Goal: Transaction & Acquisition: Book appointment/travel/reservation

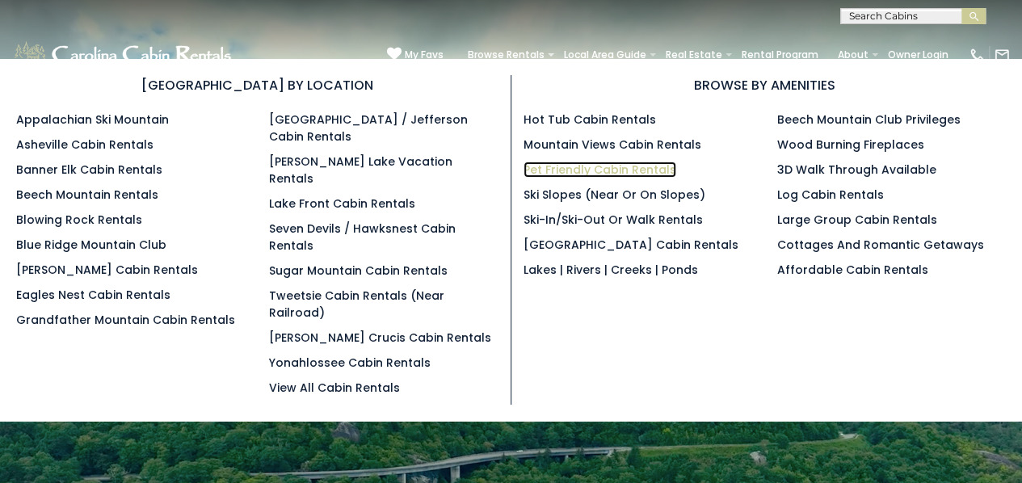
click at [613, 163] on link "Pet Friendly Cabin Rentals" at bounding box center [600, 170] width 153 height 16
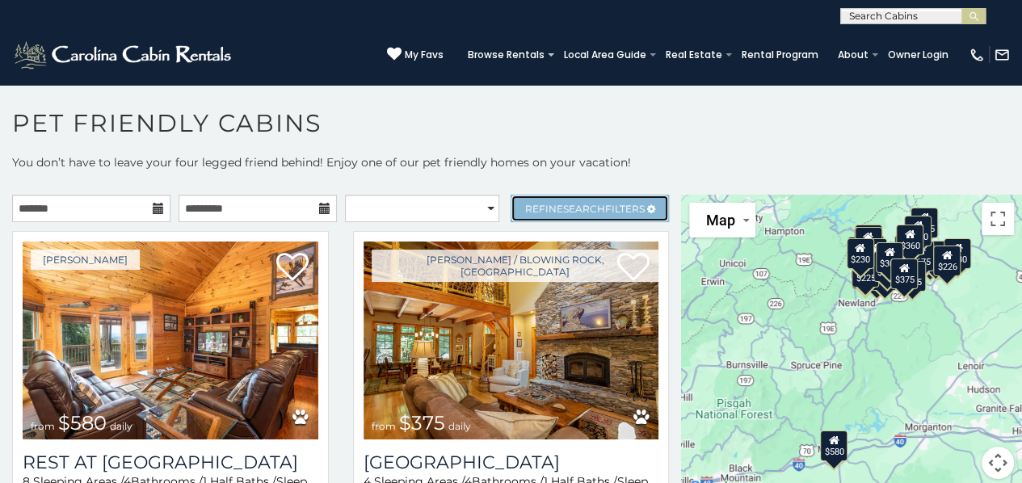
click at [538, 203] on span "Refine Search Filters" at bounding box center [585, 209] width 120 height 12
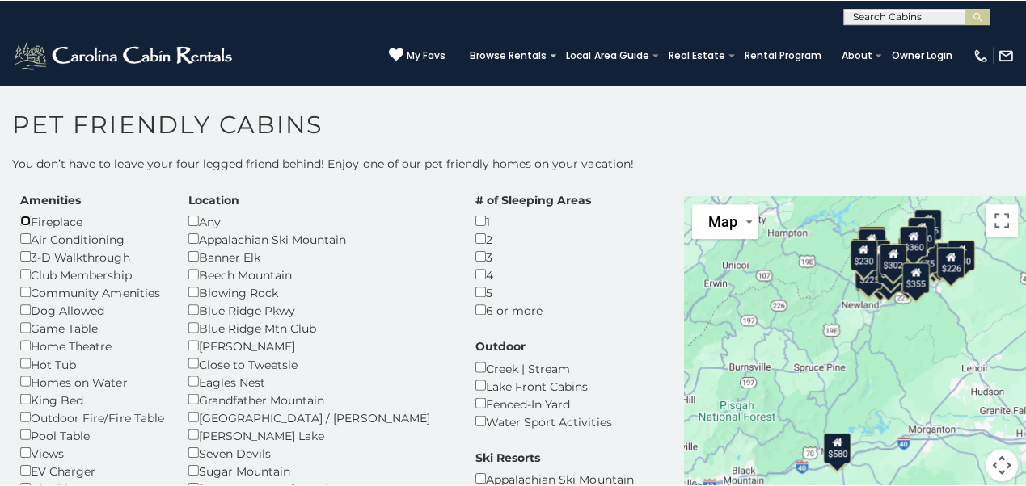
scroll to position [81, 0]
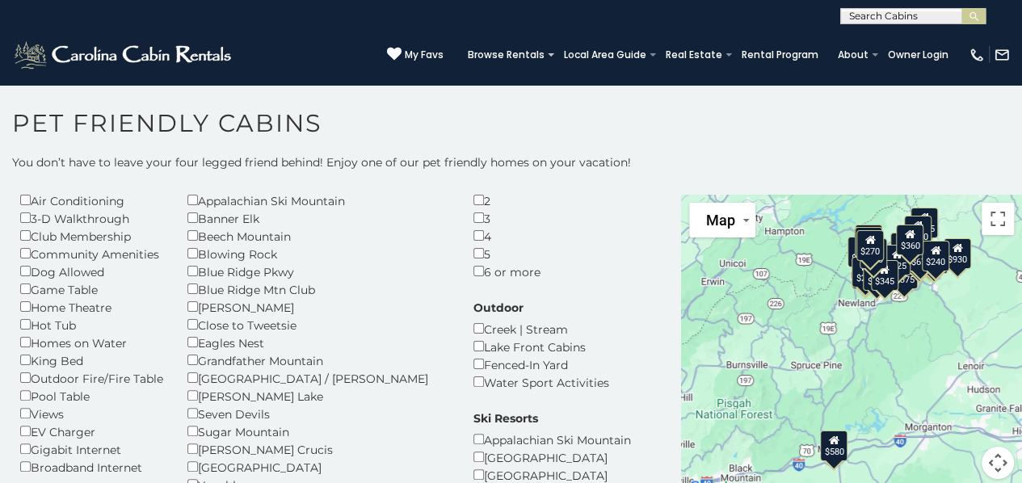
drag, startPoint x: 34, startPoint y: 367, endPoint x: 36, endPoint y: 376, distance: 9.0
click at [35, 370] on div "Amenities Fireplace Air Conditioning 3-D Walkthrough Club Membership Community …" at bounding box center [91, 315] width 167 height 322
drag, startPoint x: 353, startPoint y: 238, endPoint x: 228, endPoint y: 483, distance: 275.8
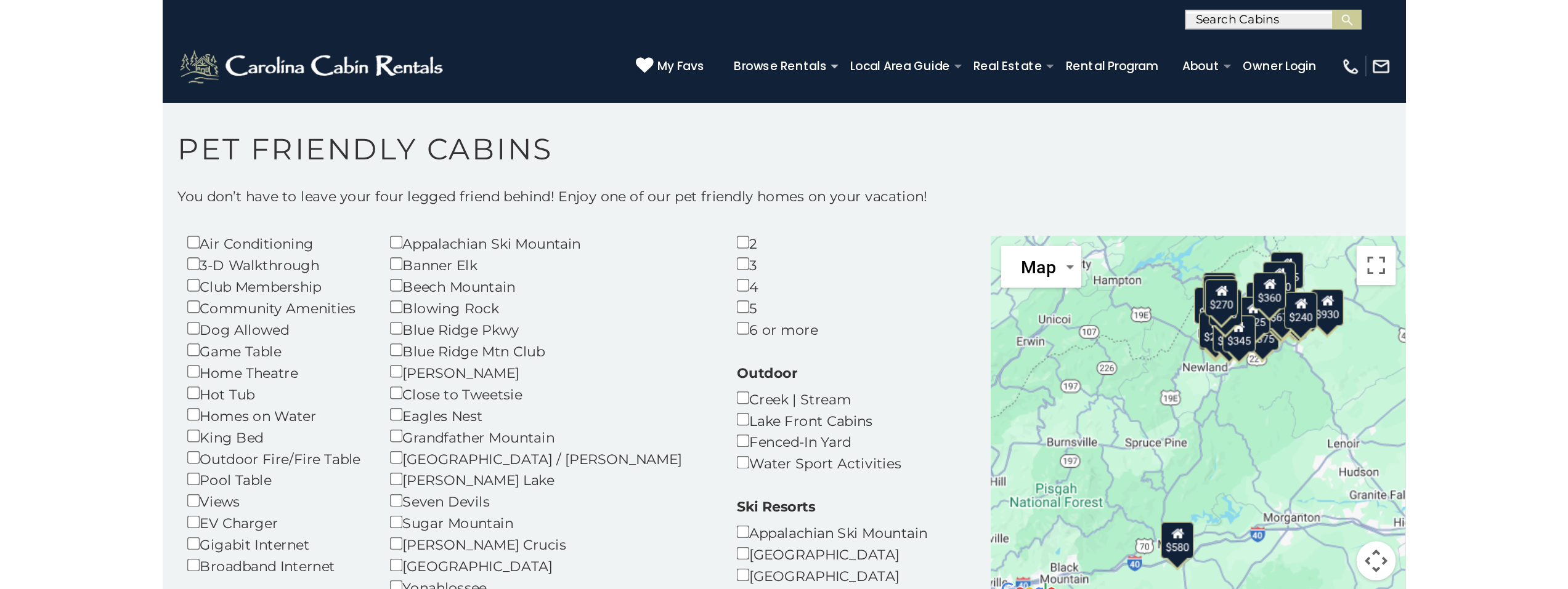
scroll to position [62, 0]
